Goal: Information Seeking & Learning: Learn about a topic

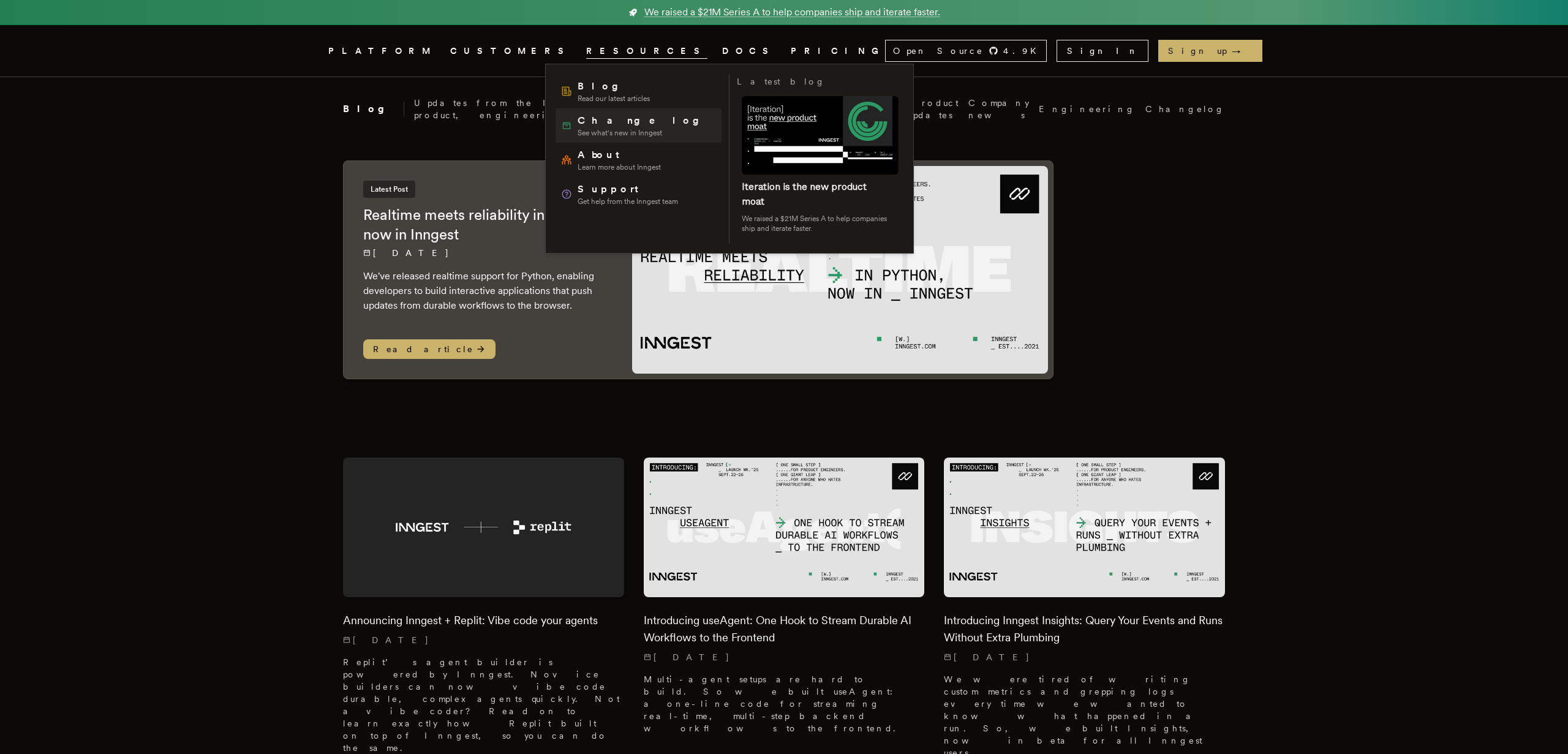
click at [586, 125] on span "Changelog" at bounding box center [643, 121] width 131 height 15
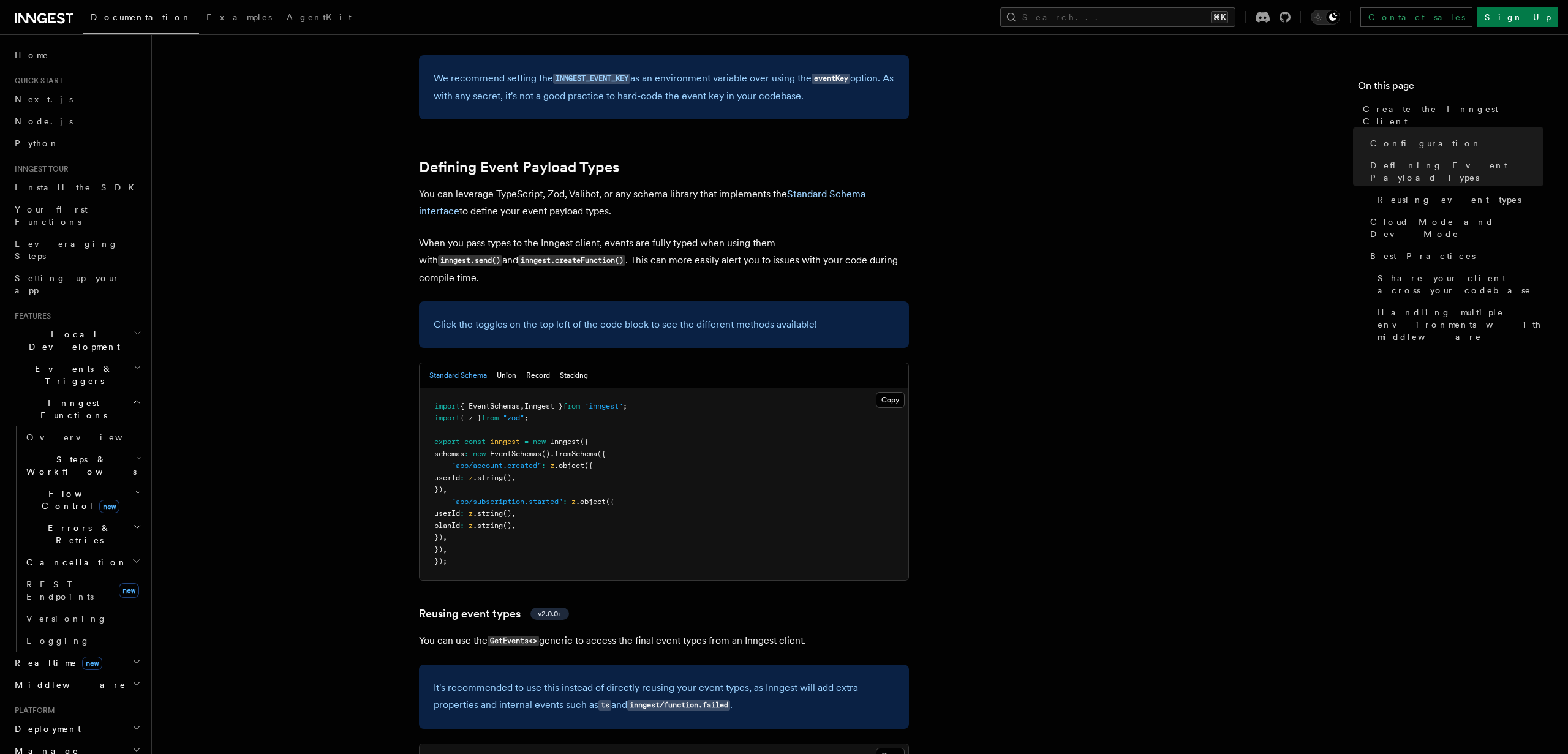
scroll to position [990, 0]
click at [505, 361] on button "Union" at bounding box center [506, 373] width 19 height 25
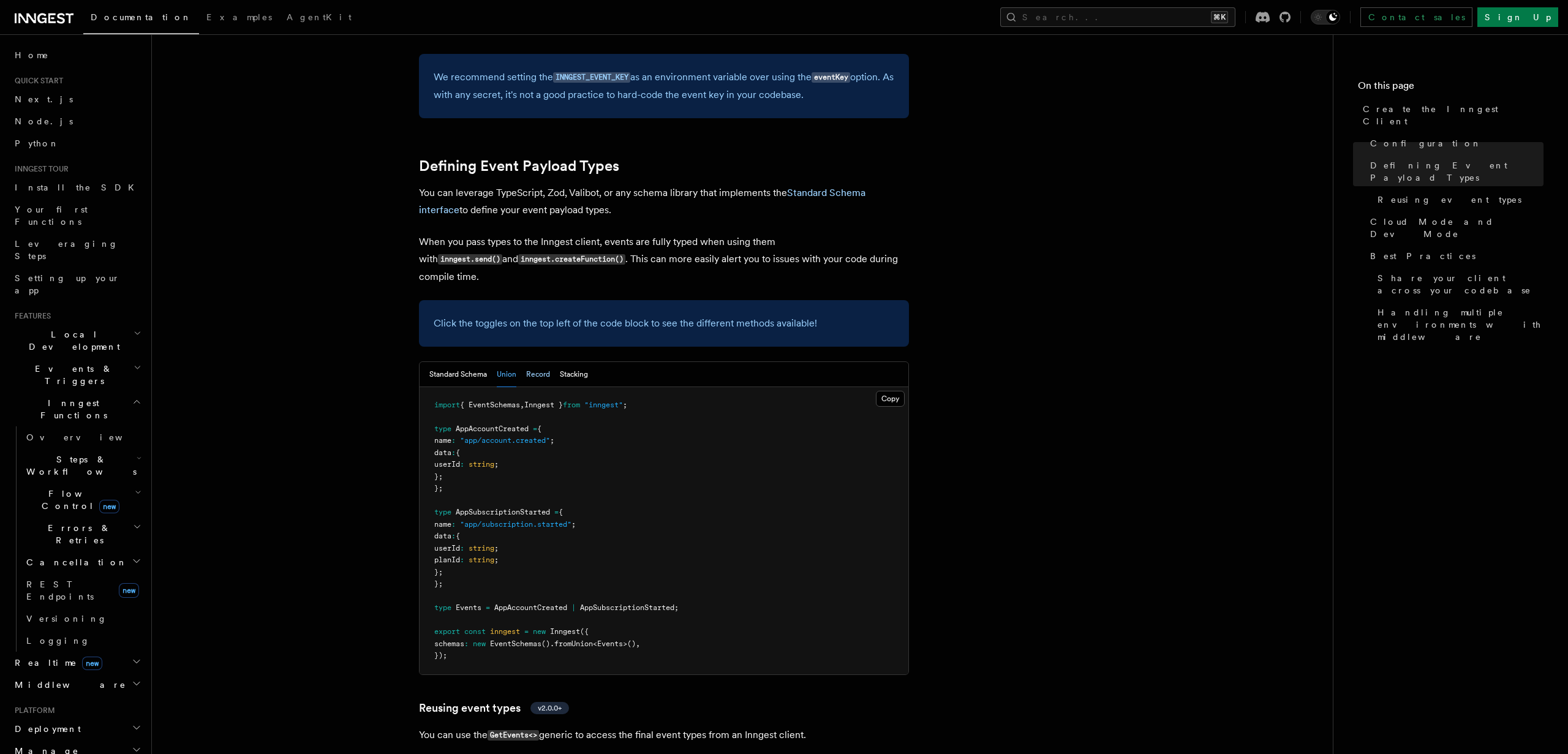
click at [537, 361] on button "Record" at bounding box center [538, 373] width 24 height 25
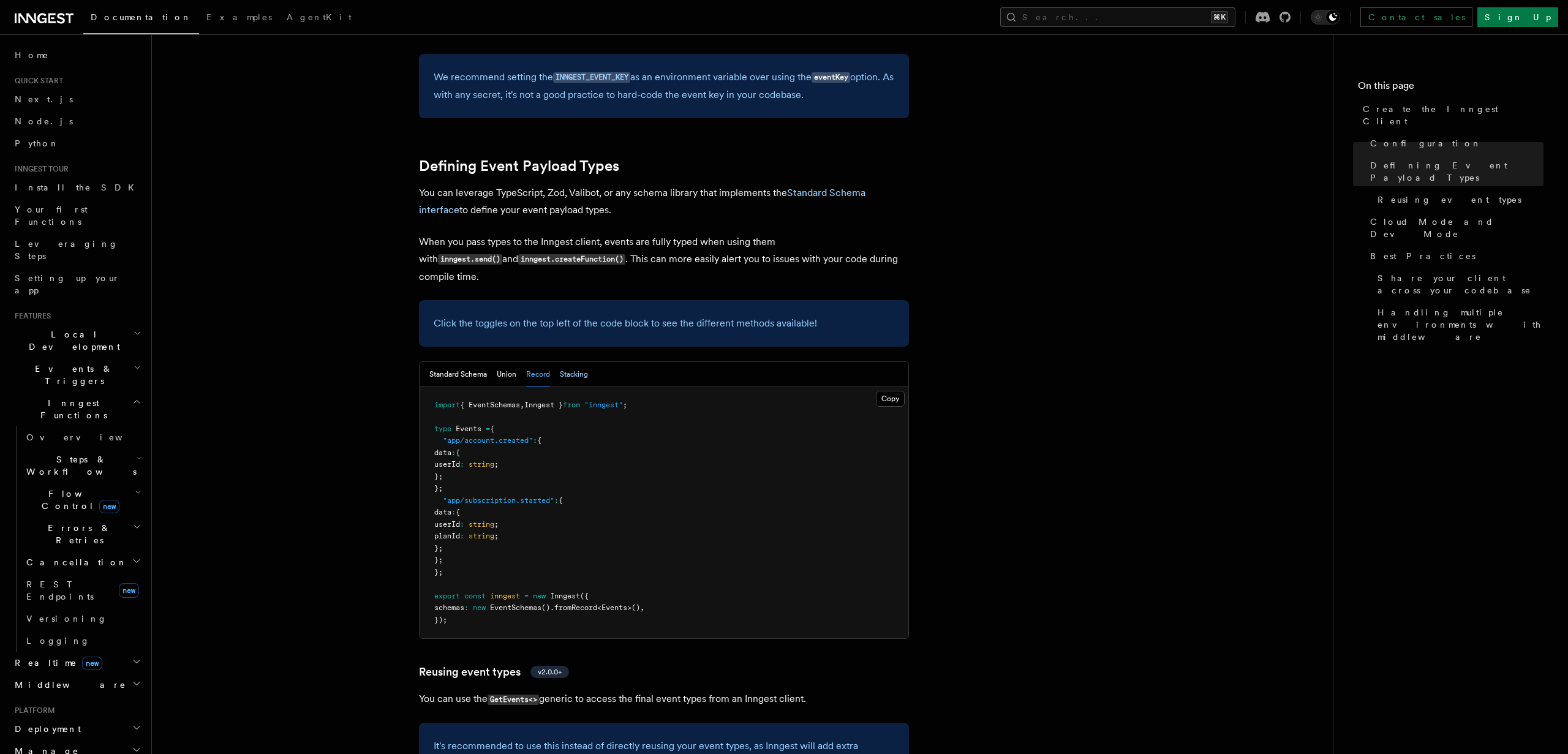
click at [562, 361] on button "Stacking" at bounding box center [574, 373] width 28 height 25
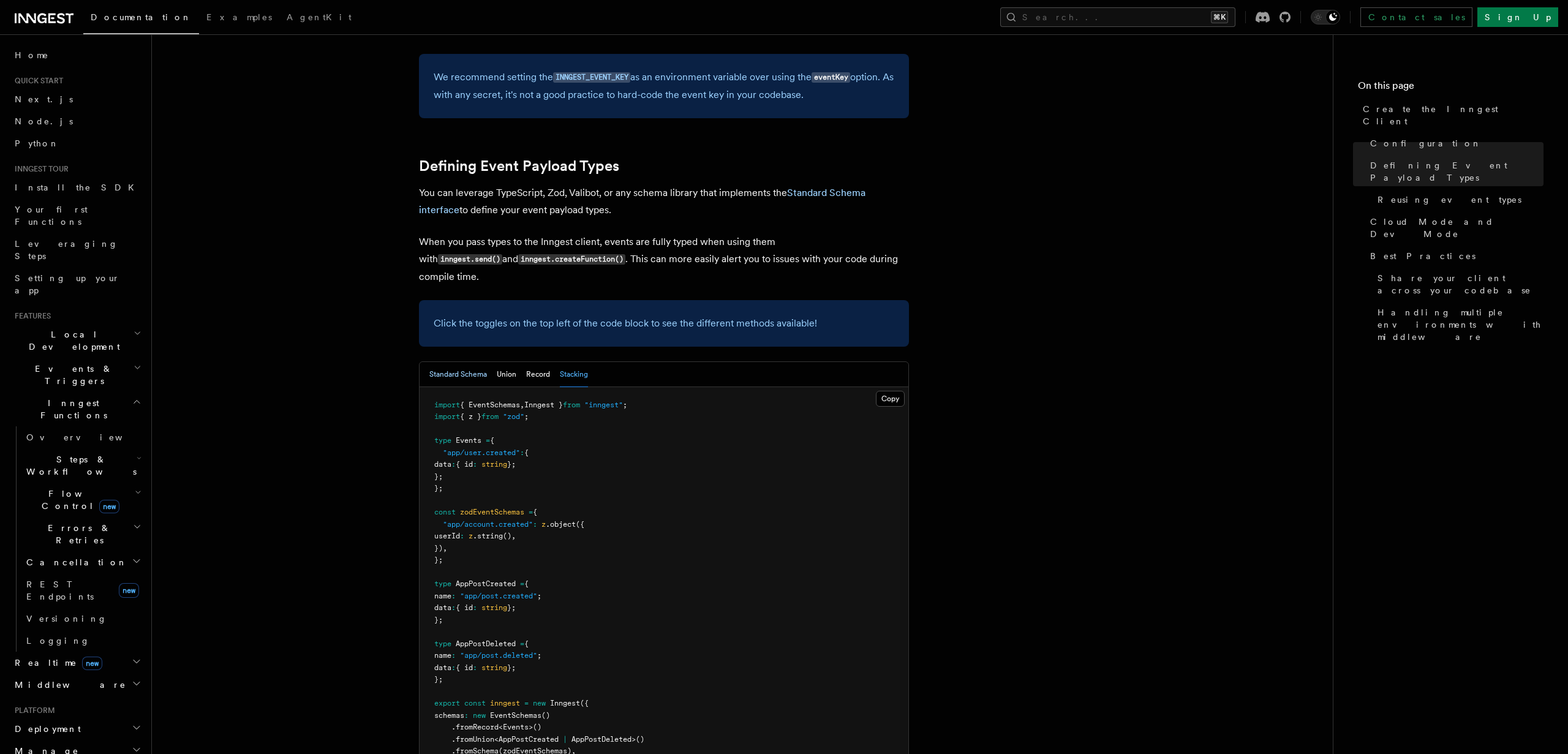
click at [446, 361] on button "Standard Schema" at bounding box center [458, 373] width 58 height 25
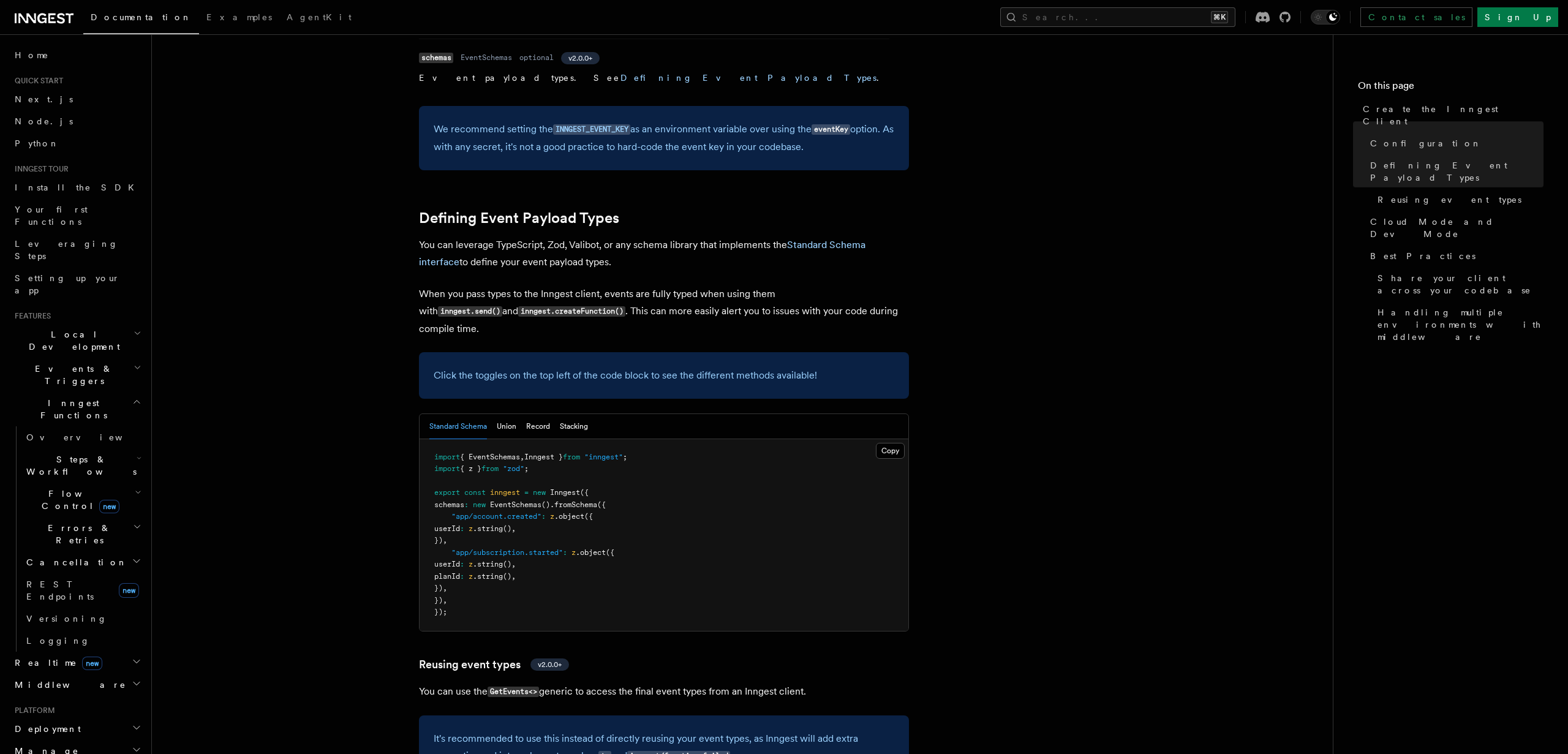
scroll to position [939, 0]
